Goal: Information Seeking & Learning: Check status

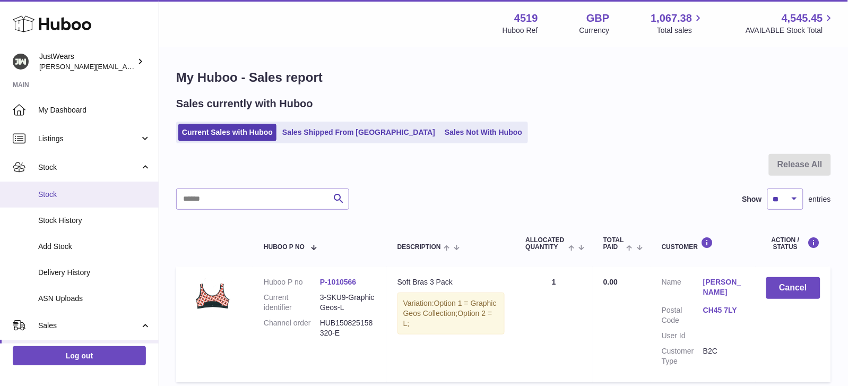
click at [80, 190] on span "Stock" at bounding box center [94, 194] width 112 height 10
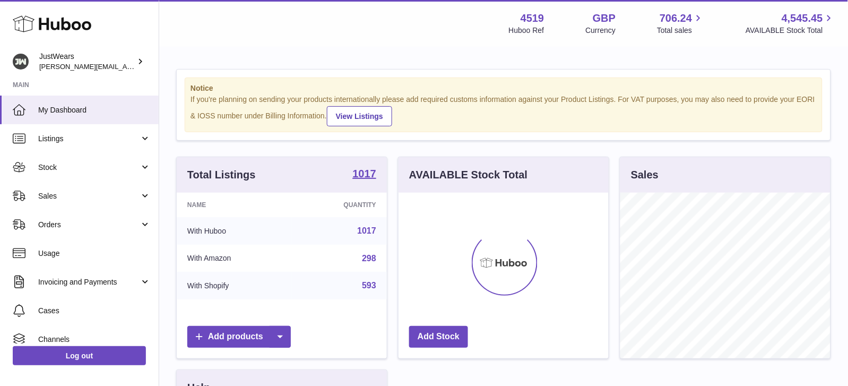
scroll to position [165, 210]
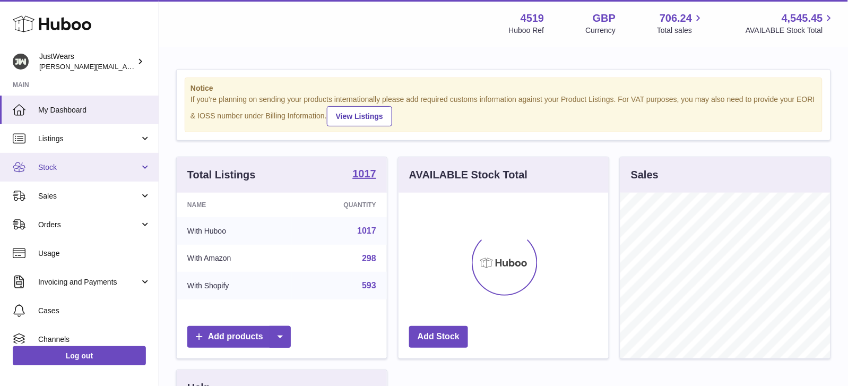
click at [83, 169] on span "Stock" at bounding box center [88, 167] width 101 height 10
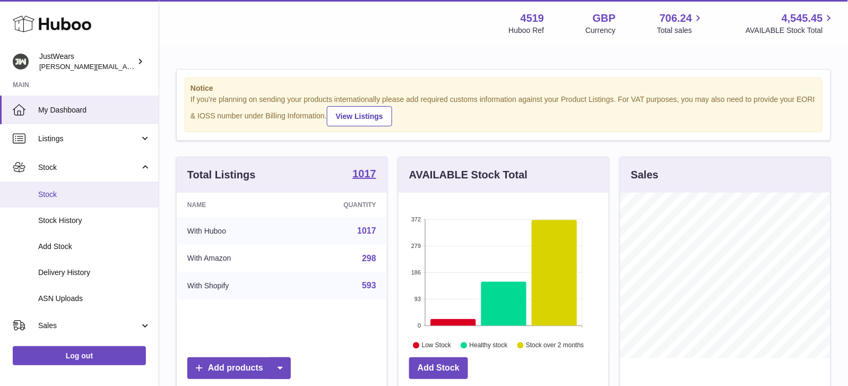
click at [76, 196] on span "Stock" at bounding box center [94, 194] width 112 height 10
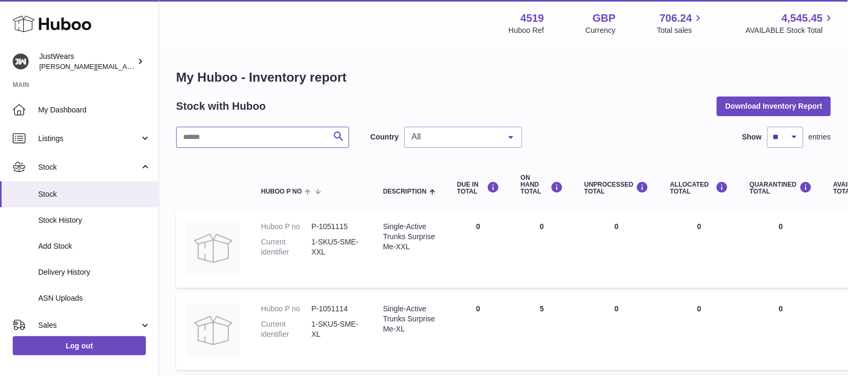
click at [239, 140] on input "text" at bounding box center [262, 137] width 173 height 21
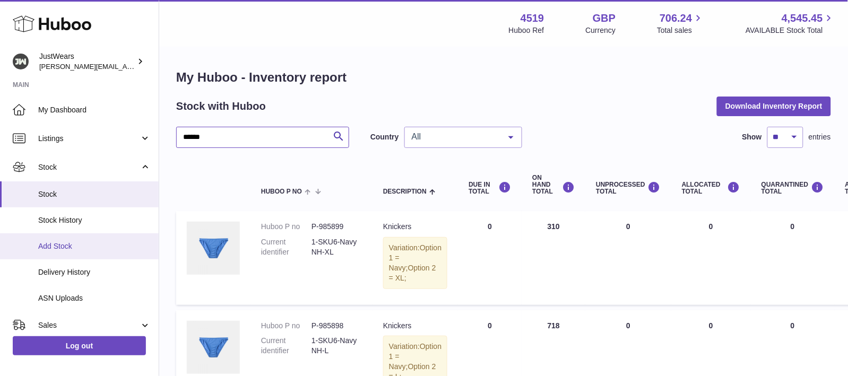
scroll to position [60, 0]
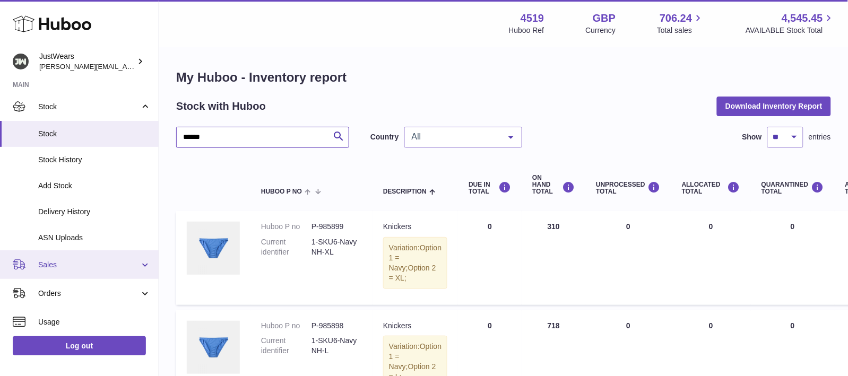
type input "******"
click at [101, 262] on span "Sales" at bounding box center [88, 265] width 101 height 10
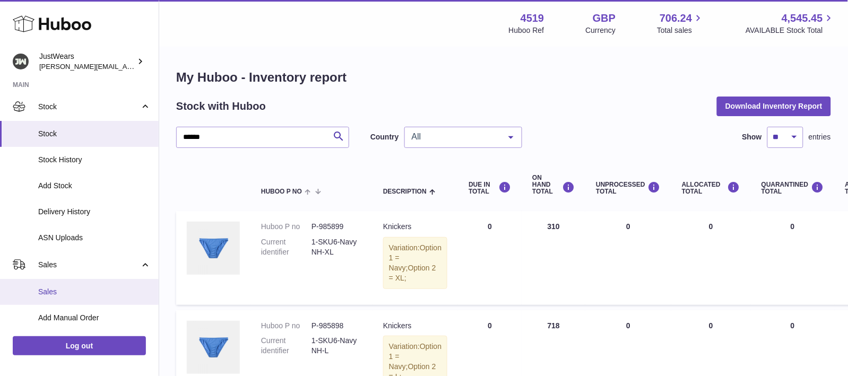
click at [100, 295] on span "Sales" at bounding box center [94, 292] width 112 height 10
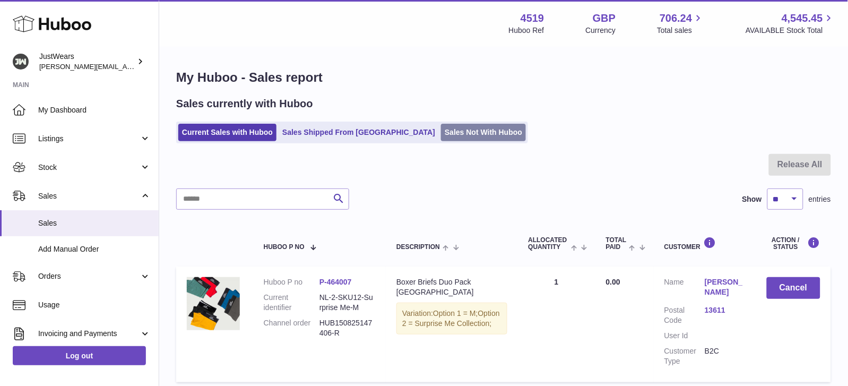
scroll to position [-1, 0]
click at [451, 133] on link "Sales Not With Huboo" at bounding box center [483, 133] width 85 height 18
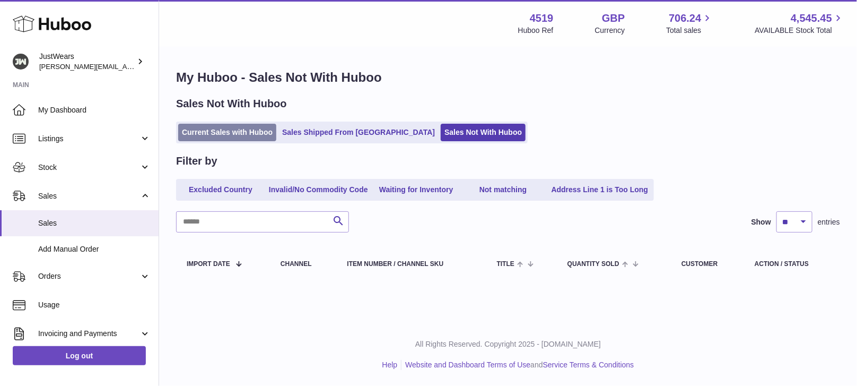
click at [258, 129] on link "Current Sales with Huboo" at bounding box center [227, 133] width 98 height 18
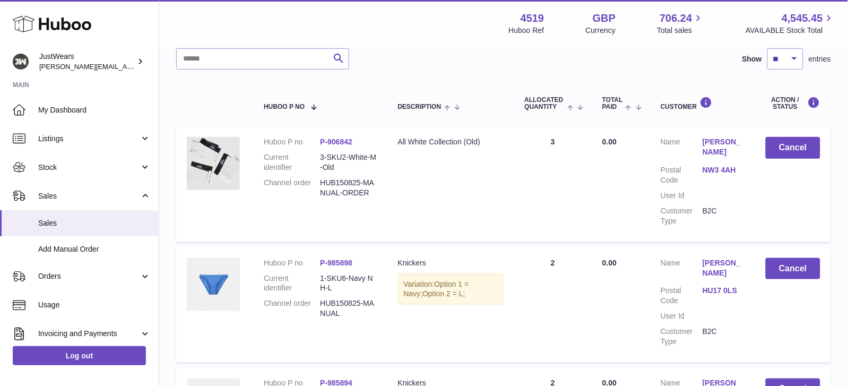
scroll to position [135, 0]
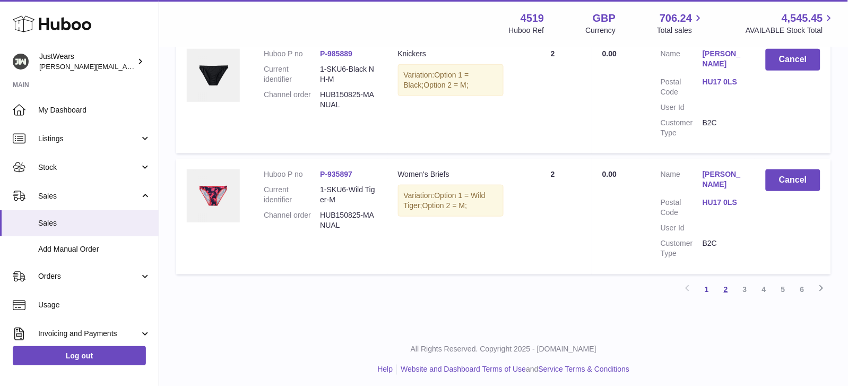
click at [730, 282] on link "2" at bounding box center [725, 289] width 19 height 19
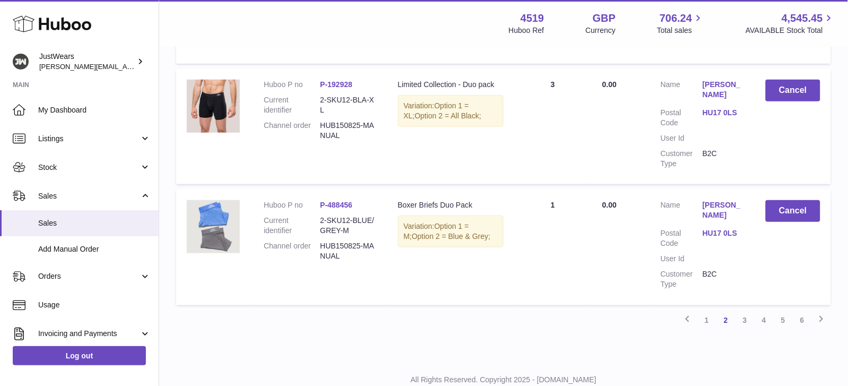
scroll to position [1162, 0]
click at [738, 319] on link "3" at bounding box center [744, 319] width 19 height 19
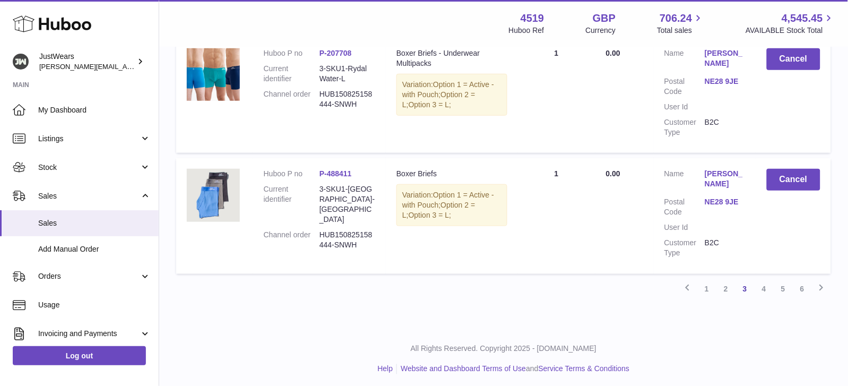
scroll to position [1192, 0]
click at [695, 283] on div "Previous 1 2 3 4 5 6 Next" at bounding box center [503, 289] width 655 height 19
click at [711, 283] on link "1" at bounding box center [706, 289] width 19 height 19
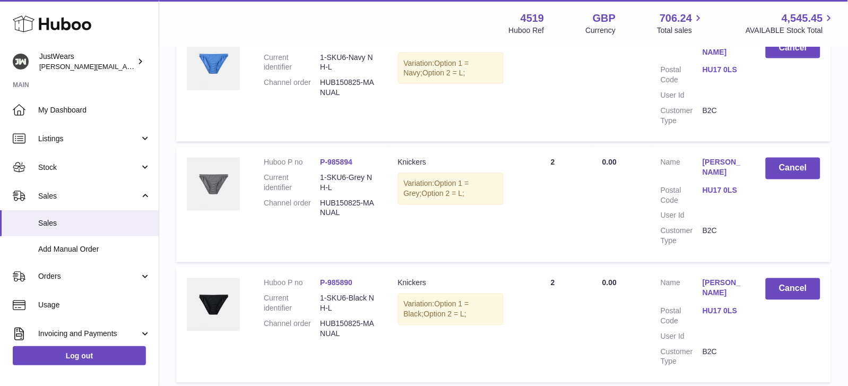
scroll to position [48, 0]
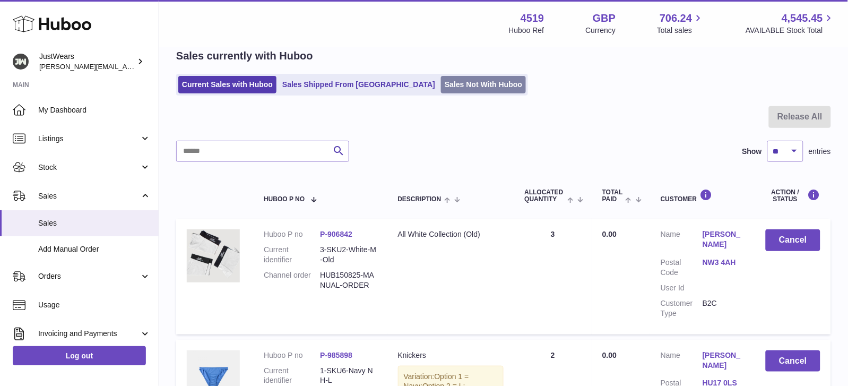
click at [441, 90] on link "Sales Not With Huboo" at bounding box center [483, 85] width 85 height 18
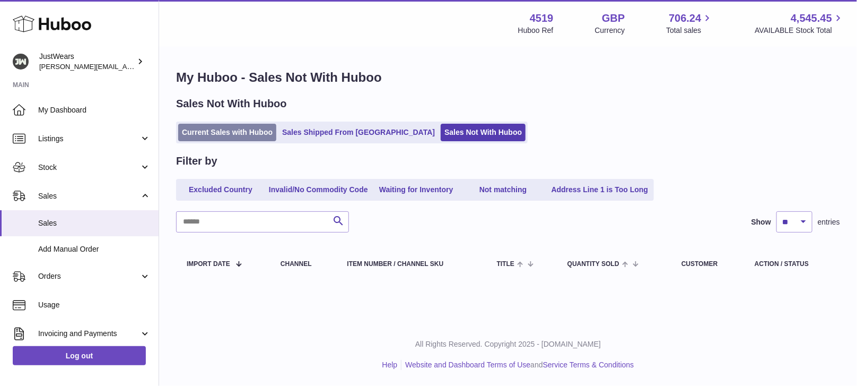
click at [236, 129] on link "Current Sales with Huboo" at bounding box center [227, 133] width 98 height 18
